Goal: Task Accomplishment & Management: Complete application form

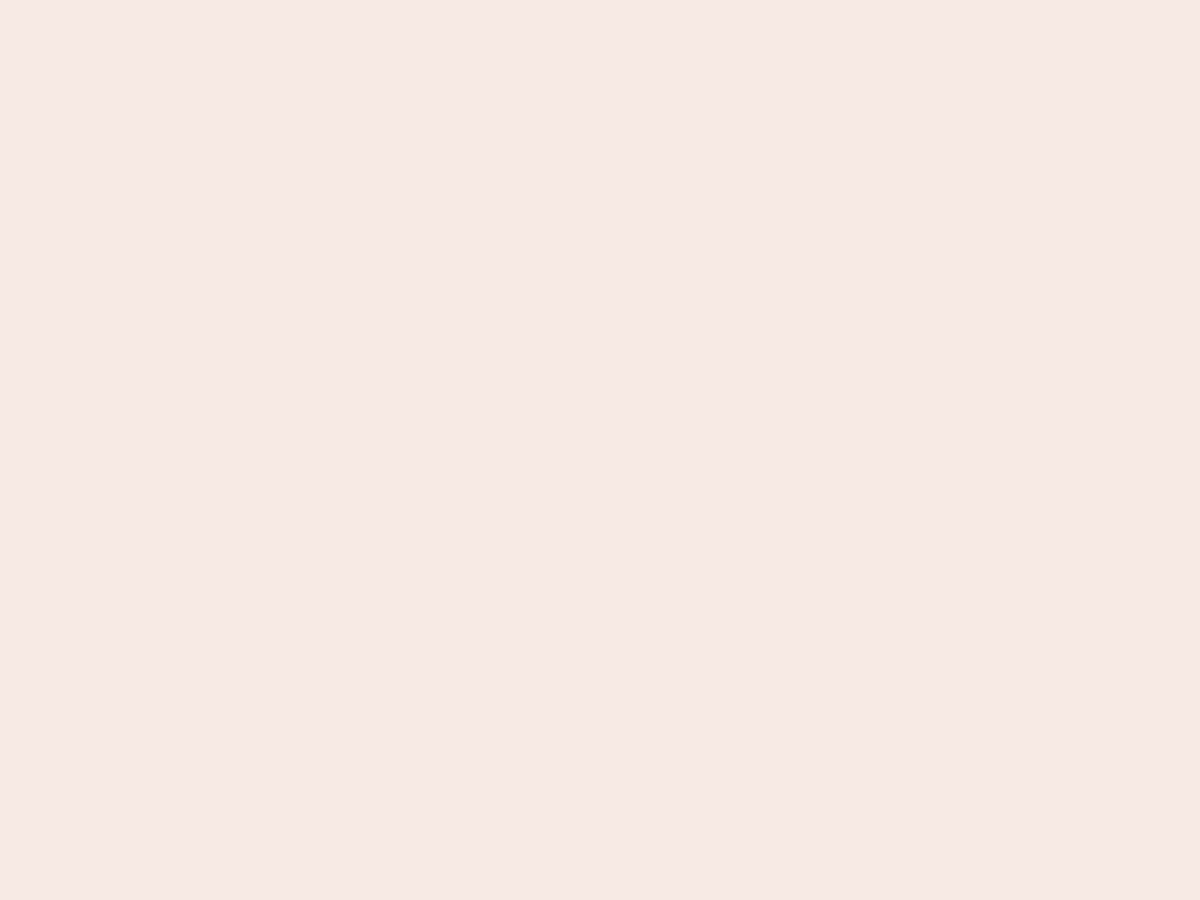
click at [600, 450] on nb-app "Almost there Thank you for registering for Newbook. Your account is under revie…" at bounding box center [600, 450] width 1200 height 900
click at [600, 0] on nb-app "Almost there Thank you for registering for Newbook. Your account is under revie…" at bounding box center [600, 450] width 1200 height 900
click at [641, 0] on nb-app "Almost there Thank you for registering for Newbook. Your account is under revie…" at bounding box center [600, 450] width 1200 height 900
click at [600, 450] on nb-app "Almost there Thank you for registering for Newbook. Your account is under revie…" at bounding box center [600, 450] width 1200 height 900
click at [600, 0] on nb-app "Almost there Thank you for registering for Newbook. Your account is under revie…" at bounding box center [600, 450] width 1200 height 900
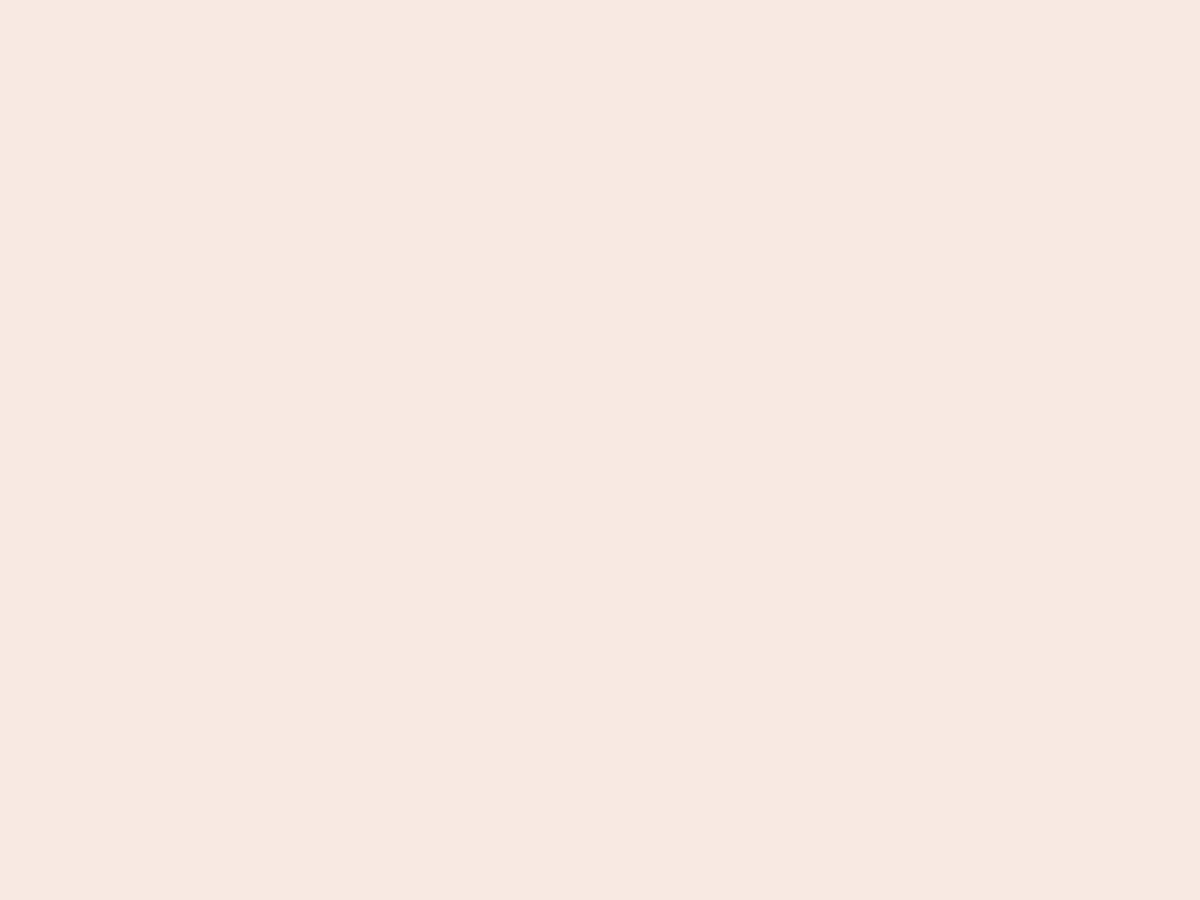
click at [419, 0] on nb-app "Almost there Thank you for registering for Newbook. Your account is under revie…" at bounding box center [600, 450] width 1200 height 900
click at [600, 450] on nb-app "Almost there Thank you for registering for Newbook. Your account is under revie…" at bounding box center [600, 450] width 1200 height 900
click at [600, 0] on nb-app "Almost there Thank you for registering for Newbook. Your account is under revie…" at bounding box center [600, 450] width 1200 height 900
click at [419, 0] on nb-app "Almost there Thank you for registering for Newbook. Your account is under revie…" at bounding box center [600, 450] width 1200 height 900
click at [600, 450] on nb-app "Almost there Thank you for registering for Newbook. Your account is under revie…" at bounding box center [600, 450] width 1200 height 900
